Goal: Transaction & Acquisition: Download file/media

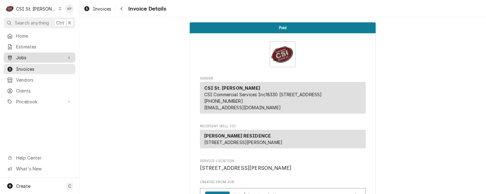
scroll to position [62, 0]
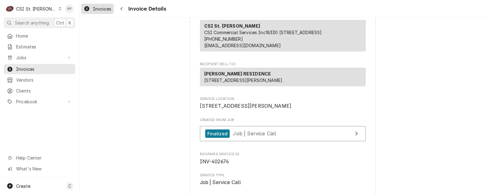
click at [95, 9] on span "Invoices" at bounding box center [102, 9] width 18 height 7
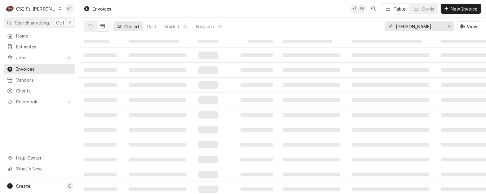
click at [449, 27] on icon "Erase input" at bounding box center [448, 26] width 3 height 4
click at [416, 28] on input "Dynamic Content Wrapper" at bounding box center [422, 26] width 55 height 10
click at [408, 27] on input "4027480" at bounding box center [418, 26] width 46 height 10
type input "402780"
click at [418, 25] on input "402780" at bounding box center [418, 26] width 46 height 10
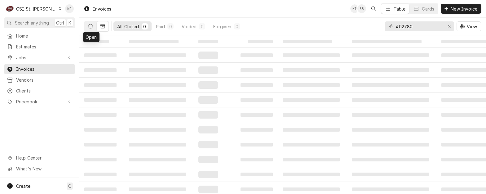
click at [89, 26] on icon "Dynamic Content Wrapper" at bounding box center [90, 26] width 4 height 4
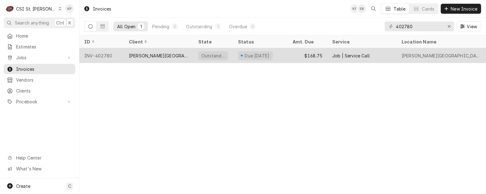
click at [95, 54] on div "INV-402780" at bounding box center [101, 55] width 45 height 15
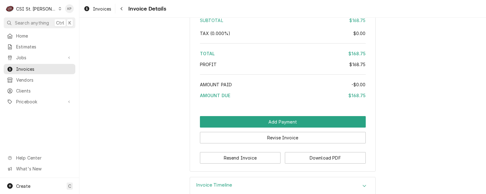
scroll to position [927, 0]
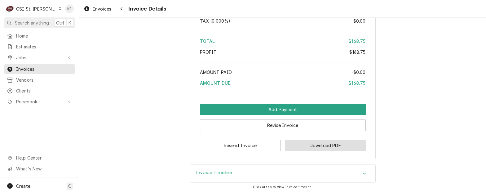
click at [296, 146] on button "Download PDF" at bounding box center [325, 144] width 81 height 11
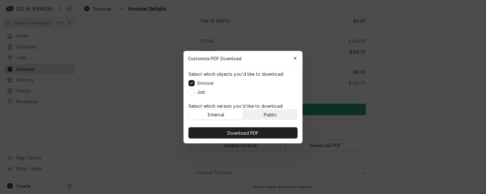
click at [278, 116] on button "Public" at bounding box center [270, 114] width 54 height 10
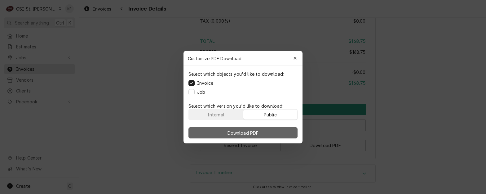
click at [279, 129] on button "Download PDF" at bounding box center [242, 132] width 109 height 11
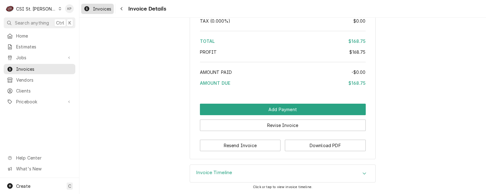
click at [97, 8] on span "Invoices" at bounding box center [102, 9] width 18 height 7
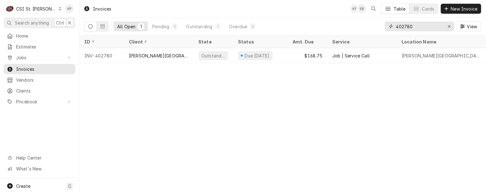
click at [405, 26] on input "402780" at bounding box center [418, 26] width 46 height 10
drag, startPoint x: 412, startPoint y: 26, endPoint x: 405, endPoint y: 26, distance: 7.4
click at [405, 26] on input "402780" at bounding box center [418, 26] width 46 height 10
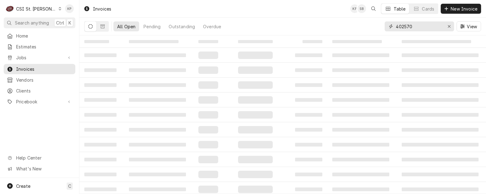
type input "402570"
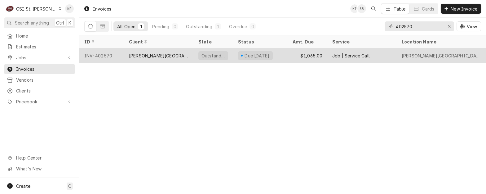
click at [105, 55] on div "INV-402570" at bounding box center [101, 55] width 45 height 15
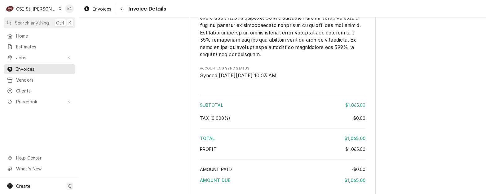
scroll to position [1132, 0]
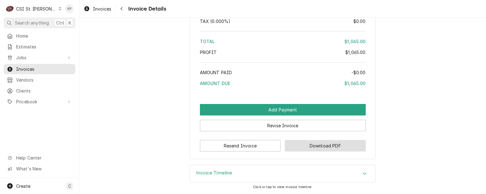
click at [292, 142] on button "Download PDF" at bounding box center [325, 145] width 81 height 11
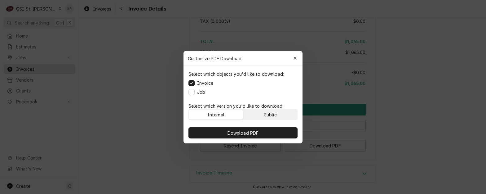
click at [278, 115] on button "Public" at bounding box center [270, 114] width 54 height 10
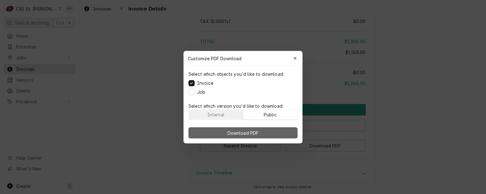
click at [277, 131] on button "Download PDF" at bounding box center [242, 132] width 109 height 11
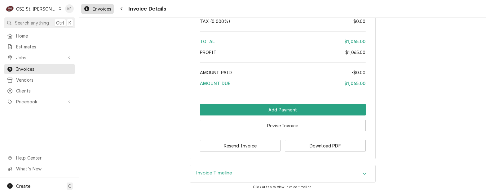
click at [99, 8] on span "Invoices" at bounding box center [102, 9] width 18 height 7
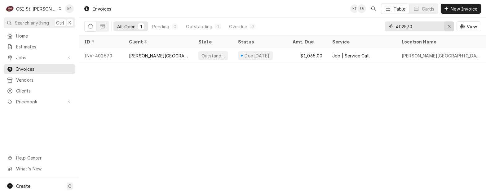
click at [450, 26] on div "Erase input" at bounding box center [449, 26] width 6 height 6
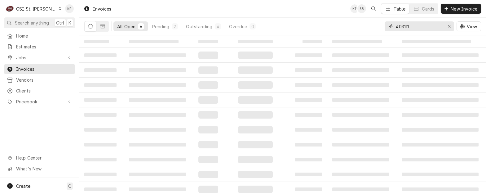
type input "403111"
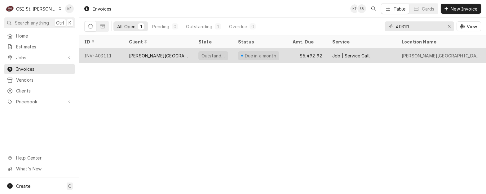
click at [106, 55] on div "INV-403111" at bounding box center [101, 55] width 45 height 15
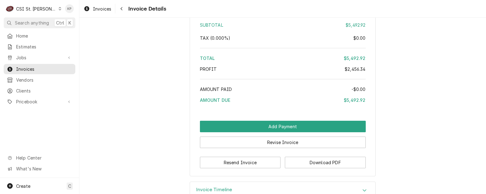
scroll to position [1628, 0]
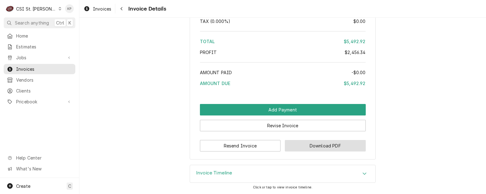
click at [322, 147] on button "Download PDF" at bounding box center [325, 145] width 81 height 11
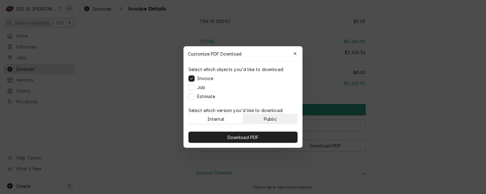
click at [280, 118] on button "Public" at bounding box center [270, 119] width 54 height 10
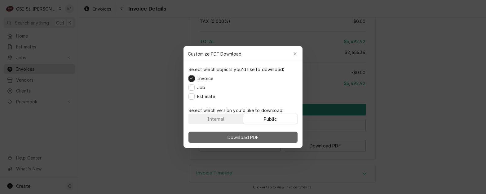
click at [272, 136] on button "Download PDF" at bounding box center [242, 136] width 109 height 11
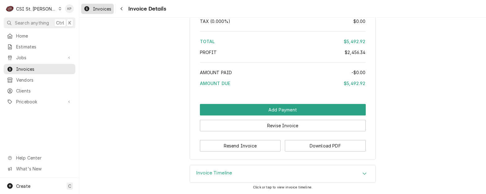
click at [98, 7] on span "Invoices" at bounding box center [102, 9] width 18 height 7
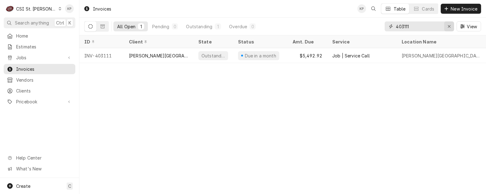
click at [448, 27] on icon "Erase input" at bounding box center [448, 26] width 3 height 4
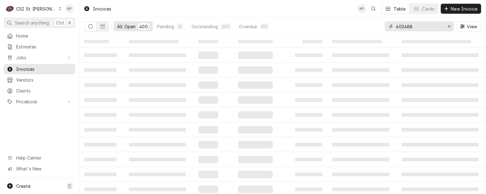
type input "402488"
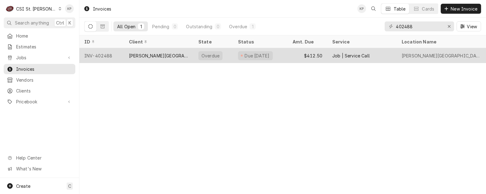
click at [106, 55] on div "INV-402488" at bounding box center [101, 55] width 45 height 15
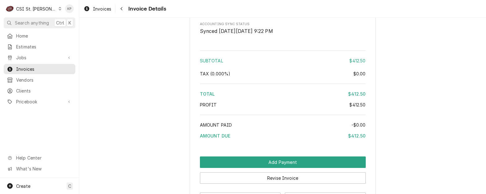
scroll to position [1046, 0]
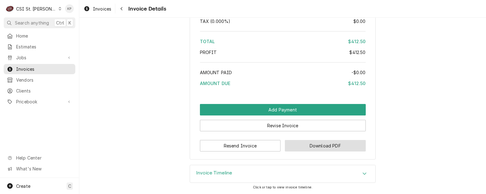
click at [293, 146] on button "Download PDF" at bounding box center [325, 145] width 81 height 11
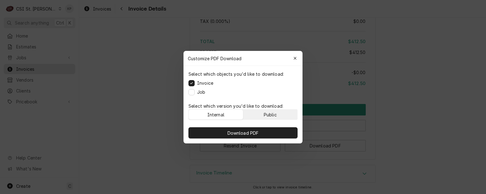
click at [272, 110] on button "Public" at bounding box center [270, 114] width 54 height 10
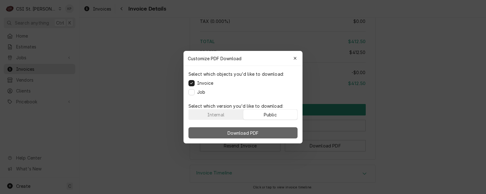
click at [270, 129] on button "Download PDF" at bounding box center [242, 132] width 109 height 11
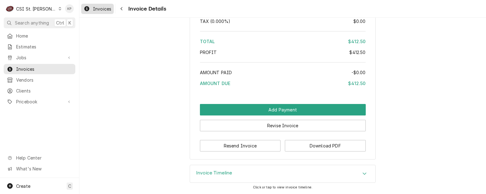
click at [91, 11] on div "Invoices" at bounding box center [97, 9] width 30 height 8
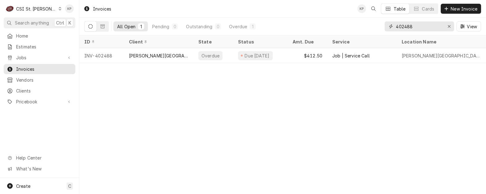
click at [448, 26] on icon "Erase input" at bounding box center [448, 26] width 3 height 4
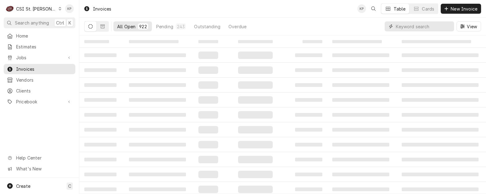
click at [417, 27] on input "Dynamic Content Wrapper" at bounding box center [422, 26] width 55 height 10
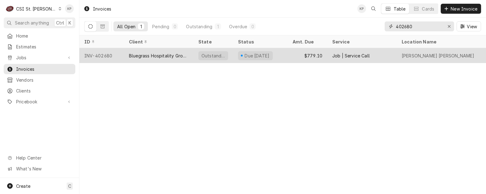
type input "402680"
click at [97, 54] on div "INV-402680" at bounding box center [101, 55] width 45 height 15
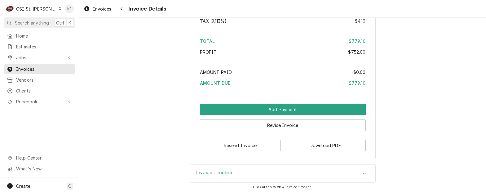
scroll to position [1161, 0]
click at [317, 144] on button "Download PDF" at bounding box center [325, 144] width 81 height 11
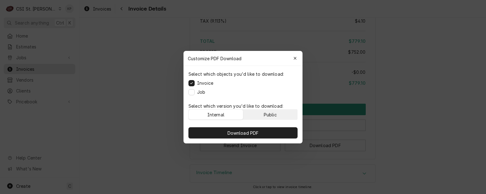
click at [281, 115] on button "Public" at bounding box center [270, 114] width 54 height 10
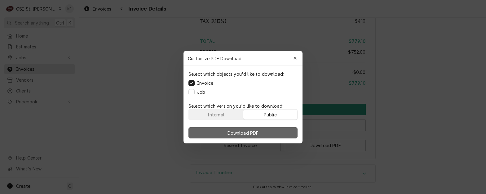
click at [277, 131] on button "Download PDF" at bounding box center [242, 132] width 109 height 11
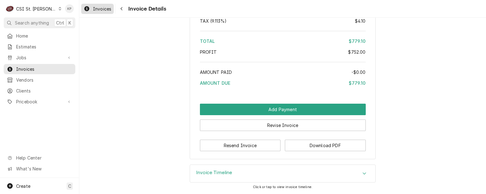
click at [94, 6] on span "Invoices" at bounding box center [102, 9] width 18 height 7
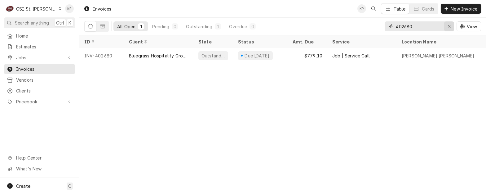
click at [447, 26] on icon "Erase input" at bounding box center [448, 26] width 3 height 4
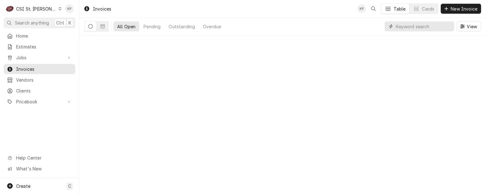
click at [412, 26] on input "Dynamic Content Wrapper" at bounding box center [422, 26] width 55 height 10
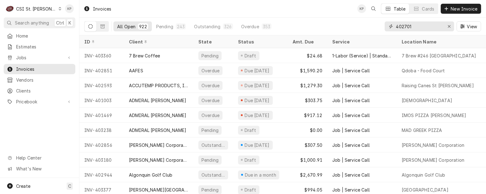
type input "402701"
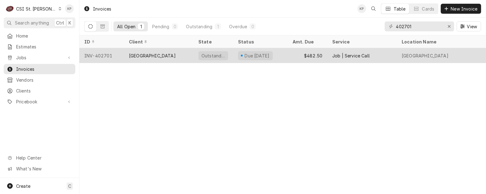
click at [98, 54] on div "INV-402701" at bounding box center [101, 55] width 45 height 15
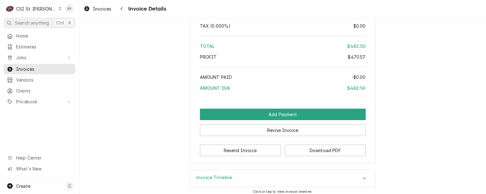
scroll to position [1153, 0]
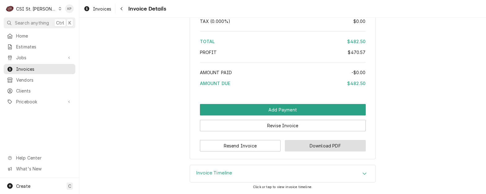
click at [312, 145] on button "Download PDF" at bounding box center [325, 145] width 81 height 11
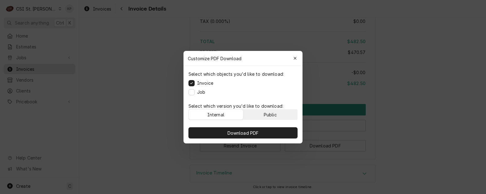
click at [294, 118] on button "Public" at bounding box center [270, 114] width 54 height 10
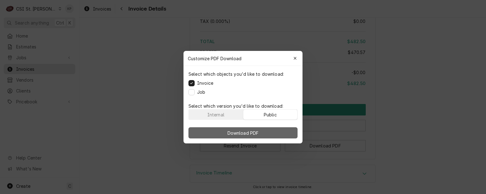
click at [286, 132] on button "Download PDF" at bounding box center [242, 132] width 109 height 11
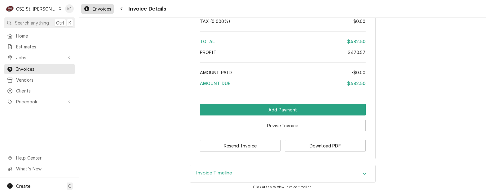
click at [95, 9] on span "Invoices" at bounding box center [102, 9] width 18 height 7
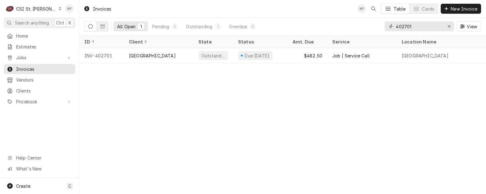
drag, startPoint x: 404, startPoint y: 25, endPoint x: 415, endPoint y: 26, distance: 10.9
click at [417, 26] on input "402701" at bounding box center [418, 26] width 46 height 10
click at [415, 26] on input "402701" at bounding box center [418, 26] width 46 height 10
drag, startPoint x: 413, startPoint y: 26, endPoint x: 403, endPoint y: 26, distance: 9.9
click at [403, 26] on input "402701" at bounding box center [418, 26] width 46 height 10
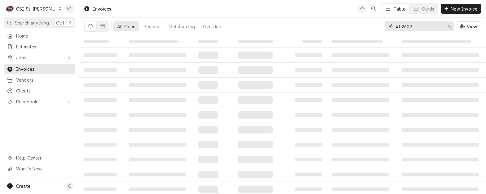
type input "402609"
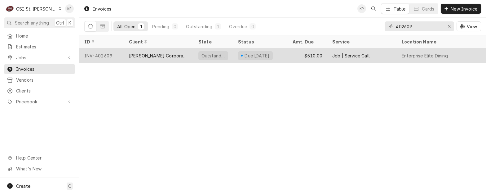
click at [105, 56] on div "INV-402609" at bounding box center [101, 55] width 45 height 15
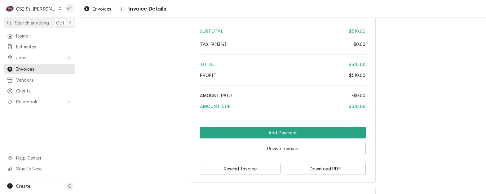
scroll to position [1033, 0]
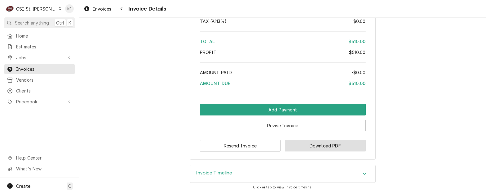
click at [305, 145] on button "Download PDF" at bounding box center [325, 145] width 81 height 11
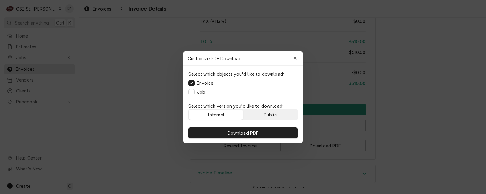
click at [277, 114] on button "Public" at bounding box center [270, 114] width 54 height 10
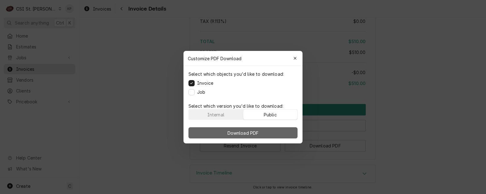
click at [278, 129] on button "Download PDF" at bounding box center [242, 132] width 109 height 11
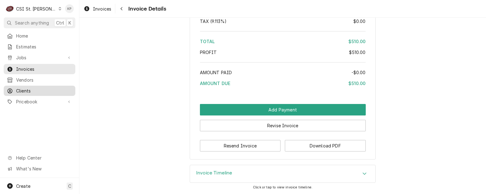
click at [25, 87] on span "Clients" at bounding box center [44, 90] width 56 height 7
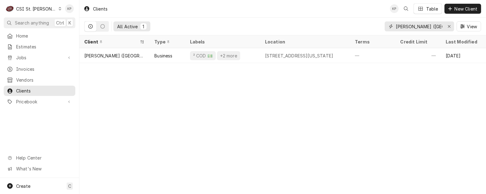
click at [448, 25] on icon "Erase input" at bounding box center [448, 26] width 3 height 4
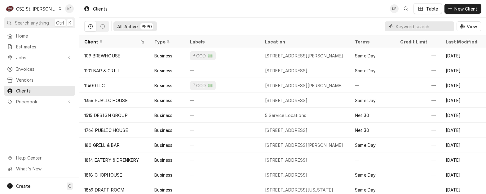
paste input "Bluegrass Hospitality Group - BHG"
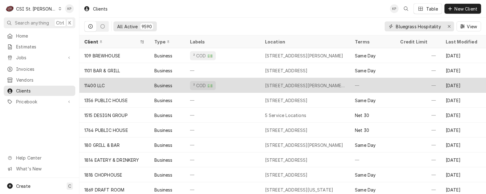
scroll to position [0, 27]
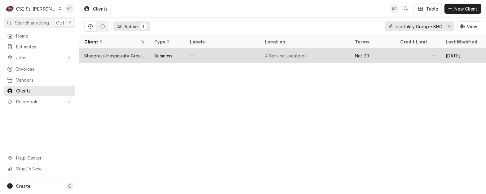
type input "Bluegrass Hospitality Group - BHG"
click at [134, 53] on div "Bluegrass Hospitality Group - BHG" at bounding box center [114, 55] width 60 height 7
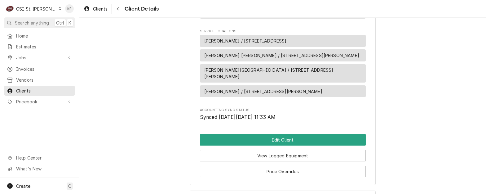
scroll to position [279, 0]
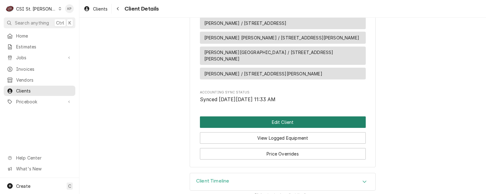
click at [273, 124] on button "Edit Client" at bounding box center [283, 121] width 166 height 11
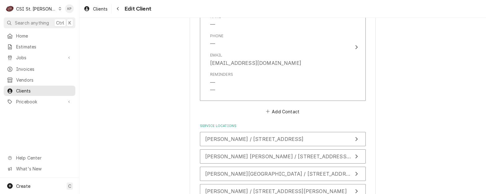
scroll to position [495, 0]
click at [274, 111] on button "Add Contact" at bounding box center [282, 109] width 36 height 9
type textarea "x"
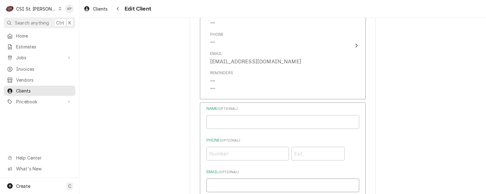
click at [221, 187] on input "Email ( optional )" at bounding box center [282, 185] width 153 height 14
paste input "bhgaccounting@bhglex.com"
type input "bhgaccounting@bhglex.com"
click at [220, 124] on input "Business Name" at bounding box center [282, 122] width 153 height 14
click at [210, 124] on input "accounting/AP" at bounding box center [282, 122] width 153 height 14
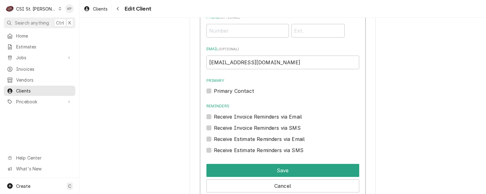
scroll to position [619, 0]
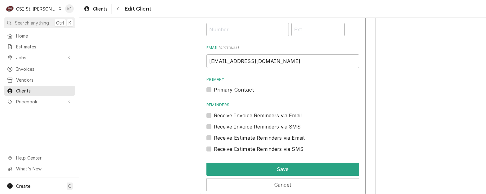
type input "Accounting/AP"
click at [214, 89] on label "Primary Contact" at bounding box center [234, 89] width 40 height 7
click at [214, 89] on input "Primary" at bounding box center [290, 93] width 153 height 14
checkbox input "true"
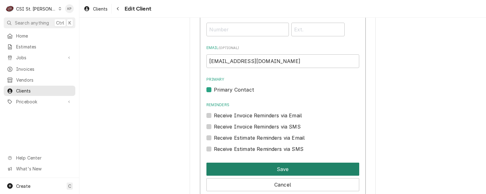
click at [254, 168] on button "Save" at bounding box center [282, 168] width 153 height 13
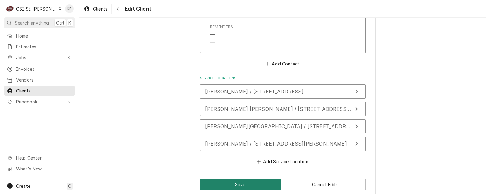
scroll to position [648, 0]
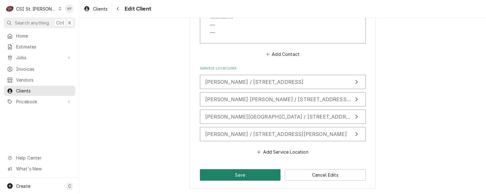
click at [259, 173] on button "Save" at bounding box center [240, 174] width 81 height 11
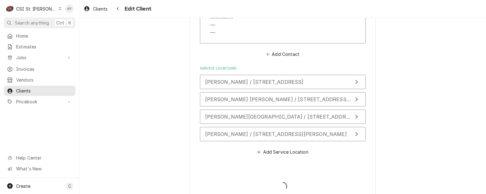
type textarea "x"
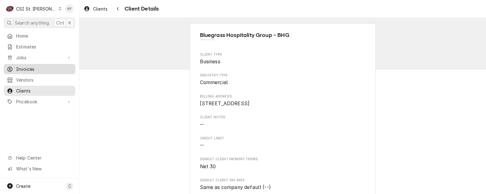
click at [29, 66] on span "Invoices" at bounding box center [44, 69] width 56 height 7
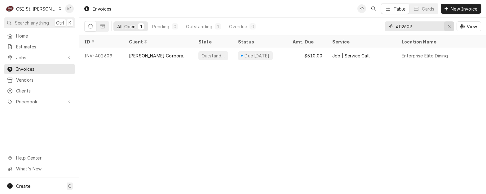
click at [447, 26] on icon "Erase input" at bounding box center [448, 26] width 3 height 4
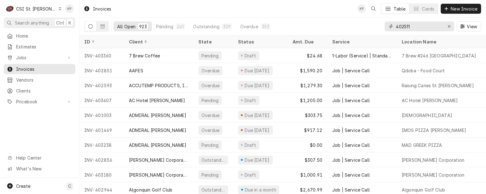
type input "402511"
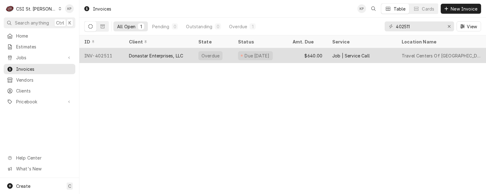
click at [101, 55] on div "INV-402511" at bounding box center [101, 55] width 45 height 15
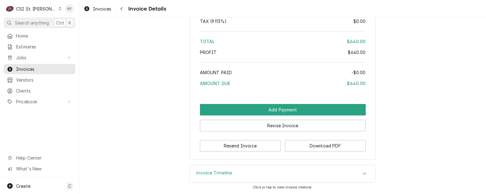
scroll to position [1053, 0]
click at [289, 141] on div "Resend Invoice Download PDF" at bounding box center [283, 143] width 166 height 16
click at [309, 144] on button "Download PDF" at bounding box center [325, 145] width 81 height 11
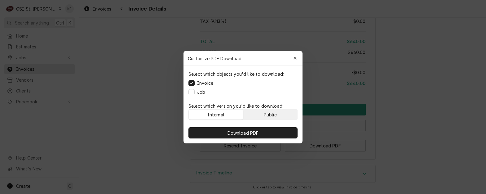
click at [277, 111] on button "Public" at bounding box center [270, 114] width 54 height 10
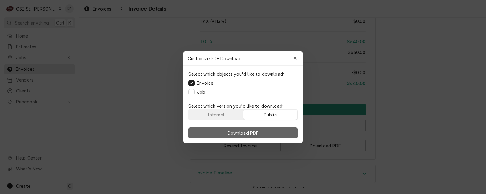
click at [279, 132] on button "Download PDF" at bounding box center [242, 132] width 109 height 11
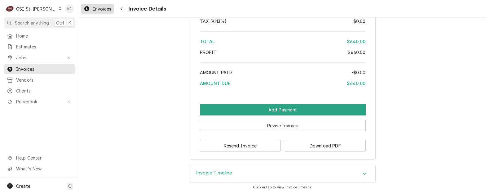
click at [95, 8] on span "Invoices" at bounding box center [102, 9] width 18 height 7
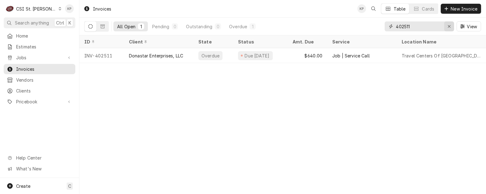
click at [447, 26] on icon "Erase input" at bounding box center [448, 26] width 3 height 4
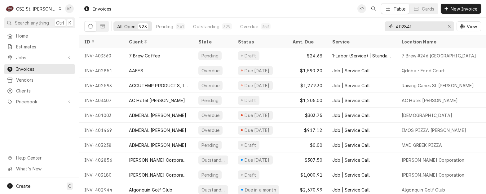
type input "402841"
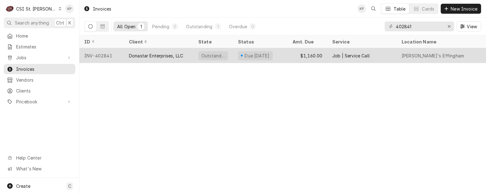
click at [111, 55] on div "INV-402841" at bounding box center [101, 55] width 45 height 15
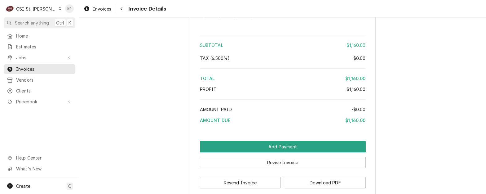
scroll to position [1046, 0]
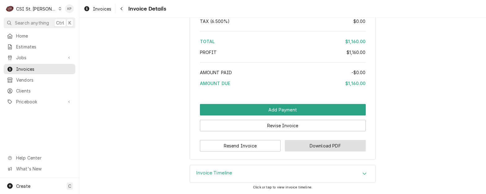
click at [308, 147] on button "Download PDF" at bounding box center [325, 145] width 81 height 11
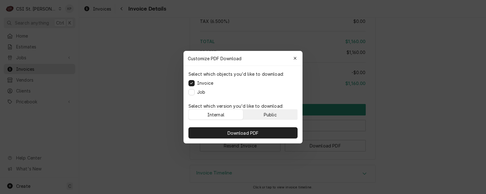
click at [289, 111] on button "Public" at bounding box center [270, 114] width 54 height 10
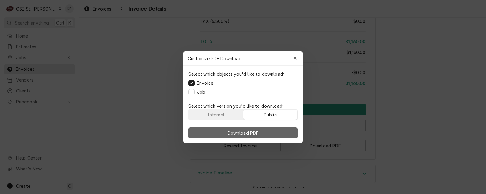
click at [284, 133] on button "Download PDF" at bounding box center [242, 132] width 109 height 11
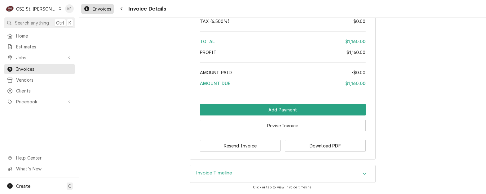
click at [100, 7] on span "Invoices" at bounding box center [102, 9] width 18 height 7
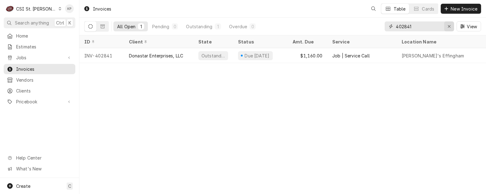
click at [448, 26] on icon "Erase input" at bounding box center [448, 26] width 3 height 4
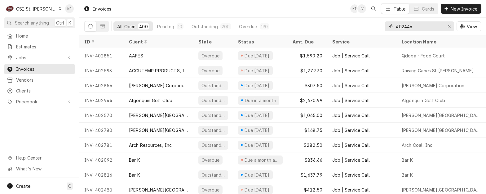
type input "402446"
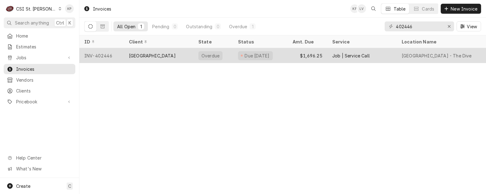
click at [138, 53] on div "[GEOGRAPHIC_DATA]" at bounding box center [152, 55] width 47 height 7
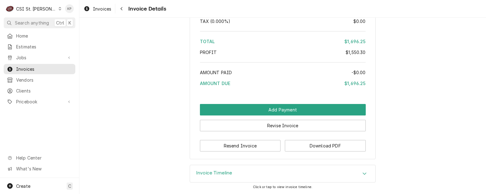
scroll to position [1179, 0]
click at [308, 143] on button "Download PDF" at bounding box center [325, 145] width 81 height 11
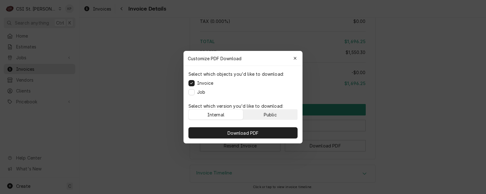
click at [275, 113] on div "Public" at bounding box center [270, 114] width 13 height 7
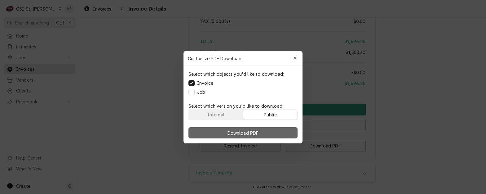
click at [276, 134] on button "Download PDF" at bounding box center [242, 132] width 109 height 11
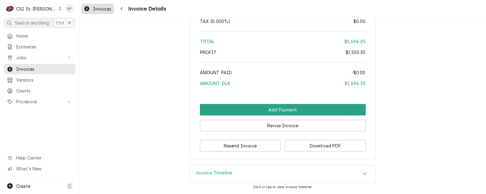
click at [100, 8] on span "Invoices" at bounding box center [102, 9] width 18 height 7
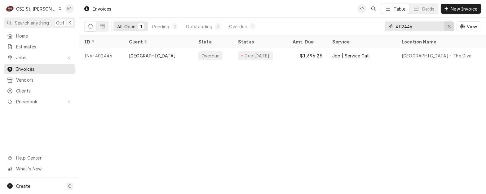
click at [448, 25] on icon "Erase input" at bounding box center [448, 26] width 3 height 4
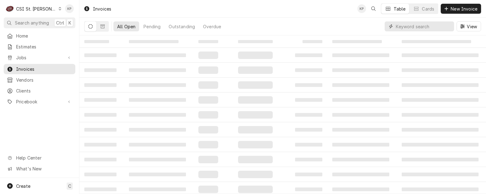
click at [404, 25] on input "Dynamic Content Wrapper" at bounding box center [422, 26] width 55 height 10
type input "402650"
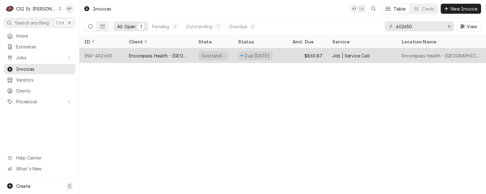
click at [100, 53] on div "INV-402650" at bounding box center [101, 55] width 45 height 15
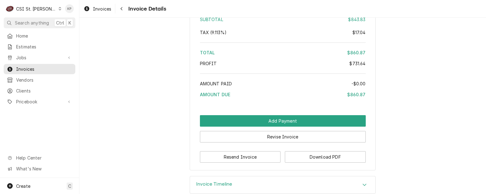
scroll to position [1227, 0]
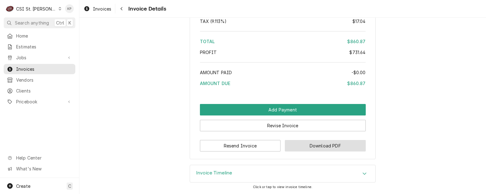
click at [297, 141] on button "Download PDF" at bounding box center [325, 145] width 81 height 11
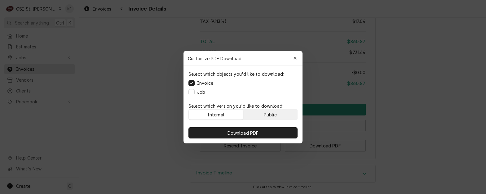
click at [257, 113] on button "Public" at bounding box center [270, 114] width 54 height 10
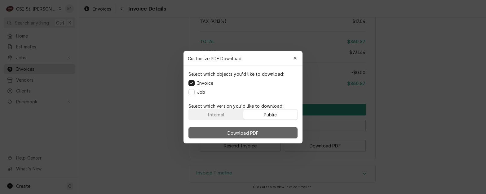
click at [257, 133] on span "Download PDF" at bounding box center [243, 132] width 34 height 7
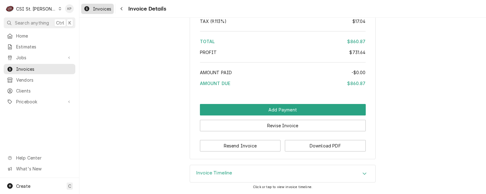
click at [94, 7] on span "Invoices" at bounding box center [102, 9] width 18 height 7
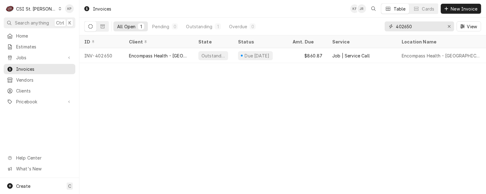
click at [448, 26] on icon "Erase input" at bounding box center [448, 26] width 3 height 4
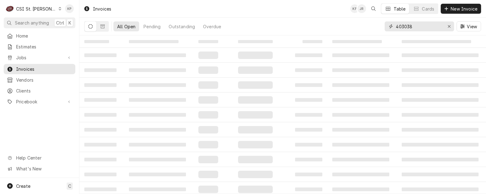
type input "403038"
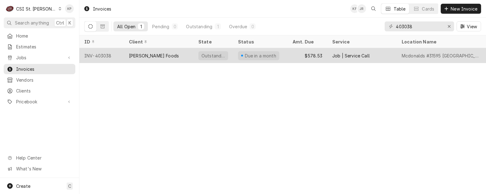
click at [104, 55] on div "INV-403038" at bounding box center [101, 55] width 45 height 15
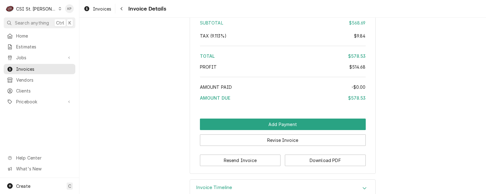
scroll to position [1266, 0]
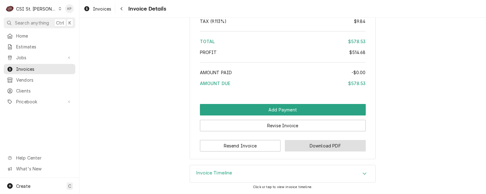
click at [301, 143] on button "Download PDF" at bounding box center [325, 145] width 81 height 11
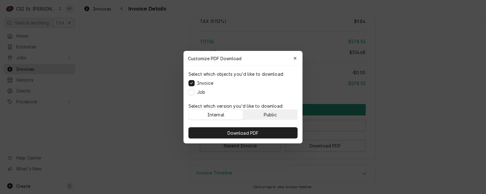
click at [288, 117] on button "Public" at bounding box center [270, 114] width 54 height 10
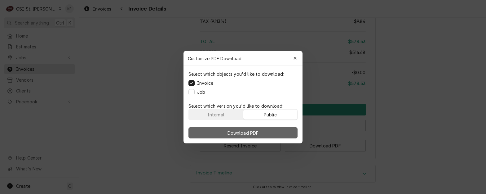
click at [288, 133] on button "Download PDF" at bounding box center [242, 132] width 109 height 11
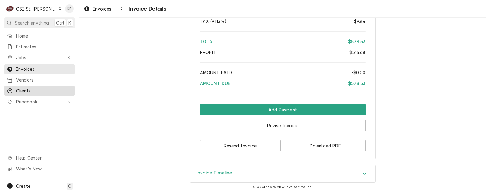
click at [16, 88] on span "Clients" at bounding box center [44, 90] width 56 height 7
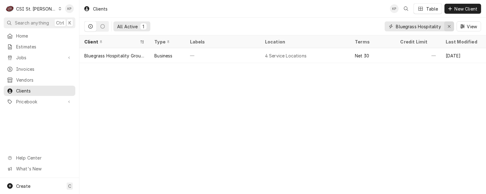
click at [449, 25] on icon "Erase input" at bounding box center [448, 26] width 3 height 4
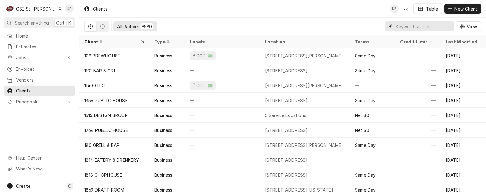
click at [405, 26] on input "Dynamic Content Wrapper" at bounding box center [422, 26] width 55 height 10
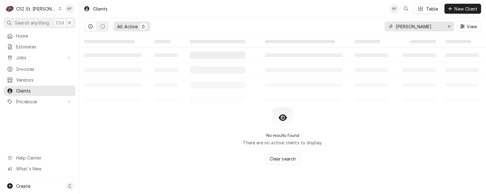
click at [411, 26] on input "ESTELL" at bounding box center [418, 26] width 46 height 10
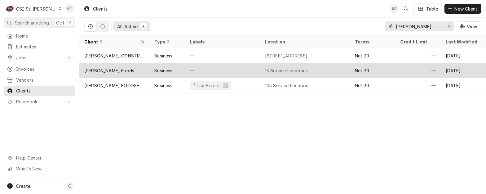
type input "ESTEL"
click at [98, 70] on div "[PERSON_NAME] Foods" at bounding box center [109, 70] width 50 height 7
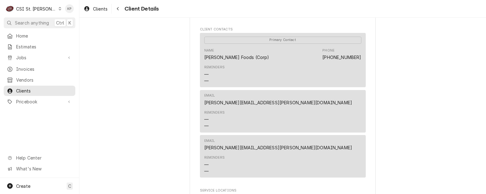
scroll to position [217, 0]
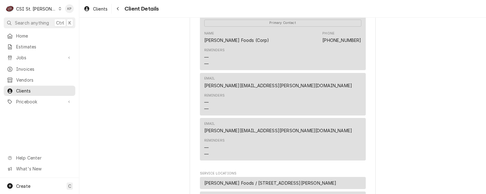
click at [281, 136] on div "Email James.Williams@partners.mcd.com" at bounding box center [282, 127] width 157 height 17
click at [399, 137] on div "Estel Foods Client Type Business Industry Type Commercial Billing Address Attn:…" at bounding box center [282, 135] width 406 height 669
click at [318, 136] on div "Email James.Williams@partners.mcd.com" at bounding box center [282, 127] width 157 height 17
drag, startPoint x: 283, startPoint y: 139, endPoint x: 199, endPoint y: 136, distance: 84.6
click at [200, 136] on div "Email James.Williams@partners.mcd.com Reminders — —" at bounding box center [283, 139] width 166 height 42
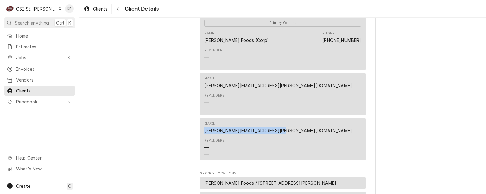
drag, startPoint x: 199, startPoint y: 136, endPoint x: 206, endPoint y: 136, distance: 6.8
copy link "James.Williams@partners.mcd.com"
click at [26, 67] on span "Invoices" at bounding box center [44, 69] width 56 height 7
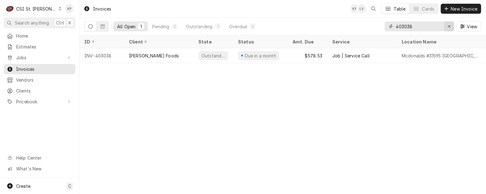
click at [450, 27] on icon "Erase input" at bounding box center [448, 26] width 3 height 4
type input "402449"
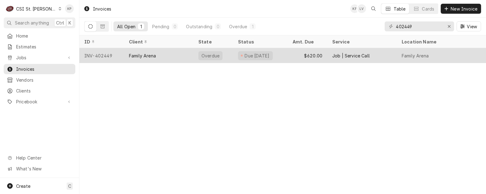
click at [109, 53] on div "INV-402449" at bounding box center [101, 55] width 45 height 15
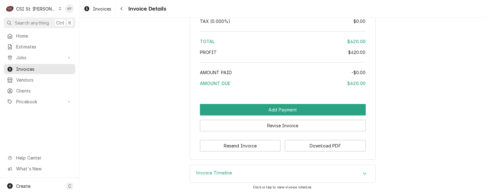
scroll to position [1111, 0]
click at [298, 143] on button "Download PDF" at bounding box center [325, 145] width 81 height 11
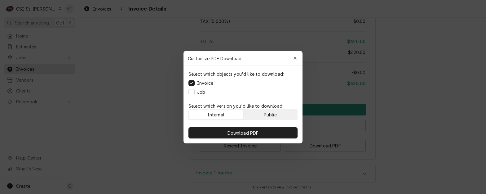
click at [280, 116] on button "Public" at bounding box center [270, 114] width 54 height 10
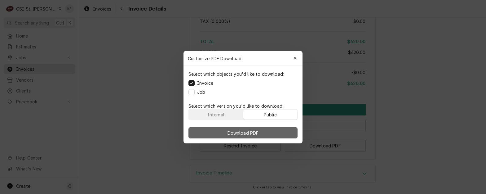
click at [278, 129] on button "Download PDF" at bounding box center [242, 132] width 109 height 11
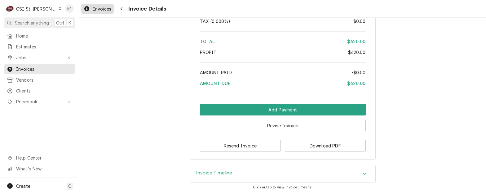
click at [93, 8] on span "Invoices" at bounding box center [102, 9] width 18 height 7
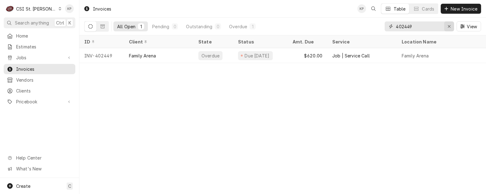
click at [447, 23] on div "Erase input" at bounding box center [449, 26] width 6 height 6
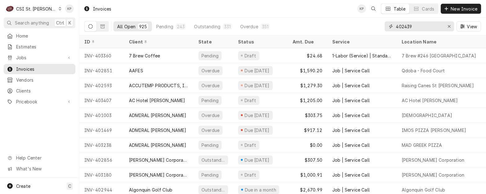
type input "402439"
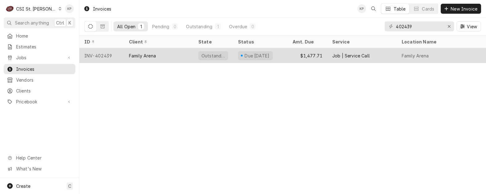
click at [99, 55] on div "INV-402439" at bounding box center [101, 55] width 45 height 15
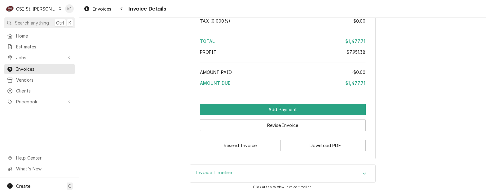
scroll to position [1221, 0]
click at [308, 148] on button "Download PDF" at bounding box center [325, 144] width 81 height 11
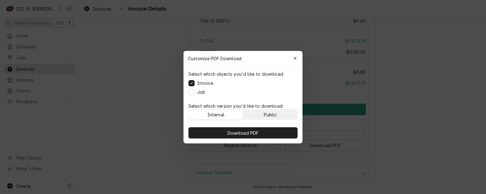
click at [276, 113] on div "Public" at bounding box center [270, 114] width 13 height 7
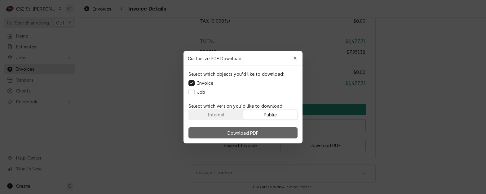
click at [278, 132] on button "Download PDF" at bounding box center [242, 132] width 109 height 11
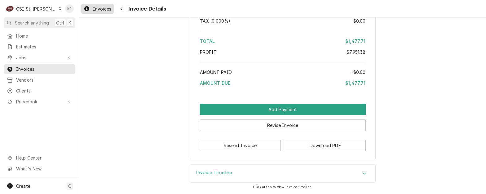
click at [107, 9] on span "Invoices" at bounding box center [102, 9] width 18 height 7
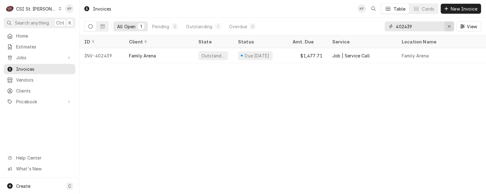
click at [448, 25] on icon "Erase input" at bounding box center [448, 26] width 3 height 4
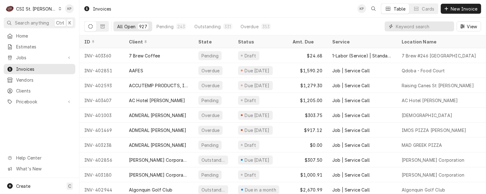
click at [411, 29] on input "Dynamic Content Wrapper" at bounding box center [422, 26] width 55 height 10
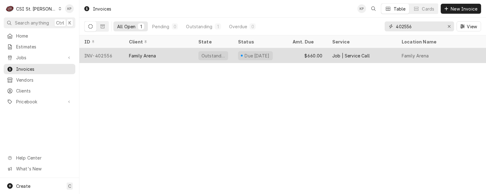
type input "402556"
click at [98, 56] on div "INV-402556" at bounding box center [101, 55] width 45 height 15
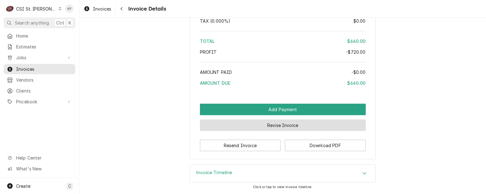
scroll to position [1235, 0]
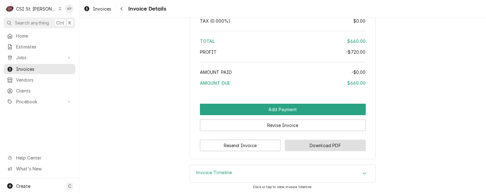
click at [321, 143] on button "Download PDF" at bounding box center [325, 144] width 81 height 11
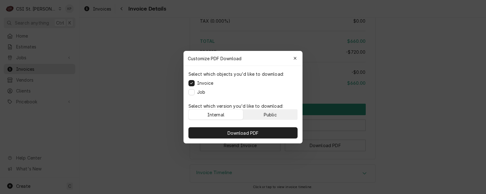
click at [280, 111] on button "Public" at bounding box center [270, 114] width 54 height 10
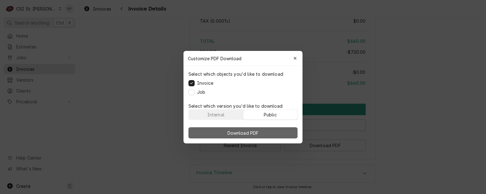
click at [283, 131] on button "Download PDF" at bounding box center [242, 132] width 109 height 11
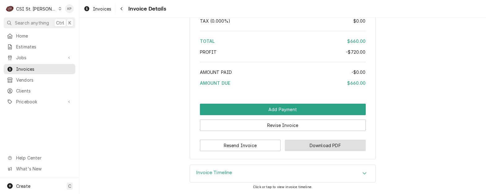
click at [311, 143] on button "Download PDF" at bounding box center [325, 144] width 81 height 11
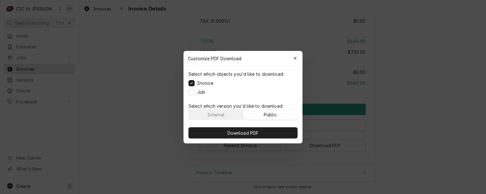
click at [277, 116] on div "Public" at bounding box center [270, 114] width 13 height 7
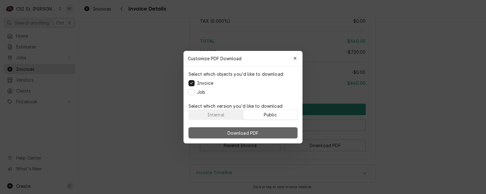
click at [278, 131] on button "Download PDF" at bounding box center [242, 132] width 109 height 11
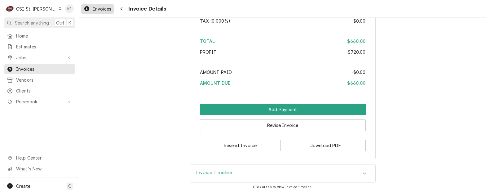
click at [99, 9] on span "Invoices" at bounding box center [102, 9] width 18 height 7
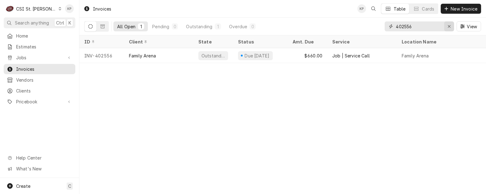
click at [448, 25] on icon "Erase input" at bounding box center [448, 26] width 3 height 4
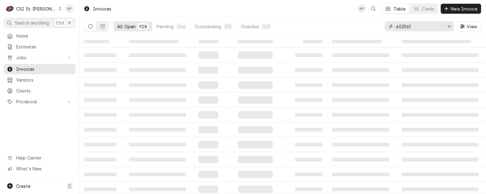
type input "402561"
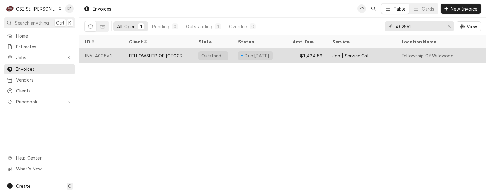
click at [98, 55] on div "INV-402561" at bounding box center [101, 55] width 45 height 15
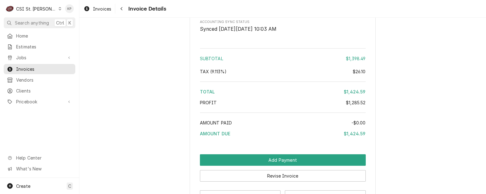
scroll to position [1524, 0]
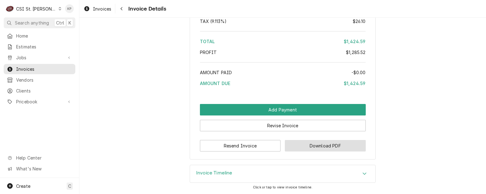
click at [293, 141] on button "Download PDF" at bounding box center [325, 145] width 81 height 11
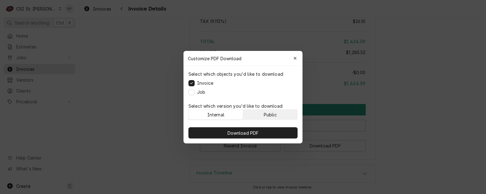
click at [285, 114] on button "Public" at bounding box center [270, 114] width 54 height 10
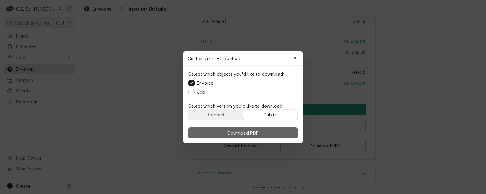
click at [280, 134] on button "Download PDF" at bounding box center [242, 132] width 109 height 11
